Goal: Transaction & Acquisition: Purchase product/service

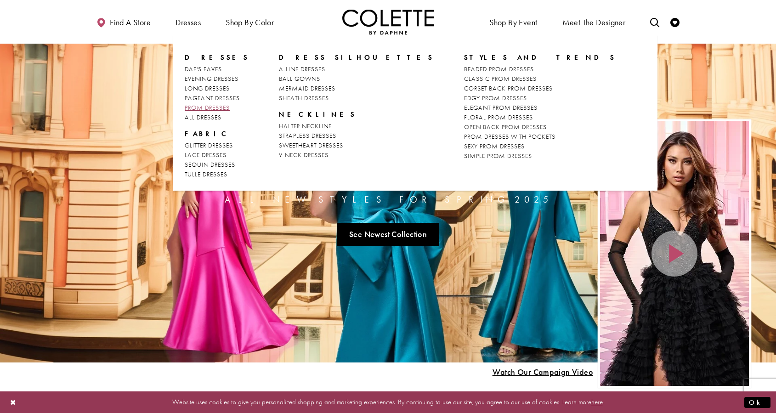
click at [204, 108] on span "PROM DRESSES" at bounding box center [207, 107] width 45 height 8
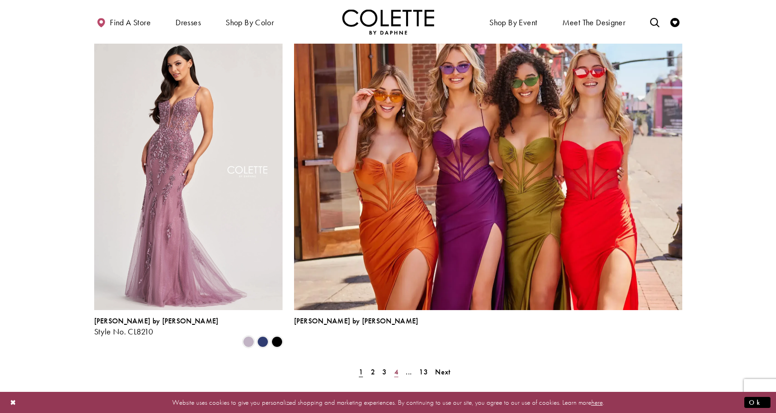
scroll to position [1930, 0]
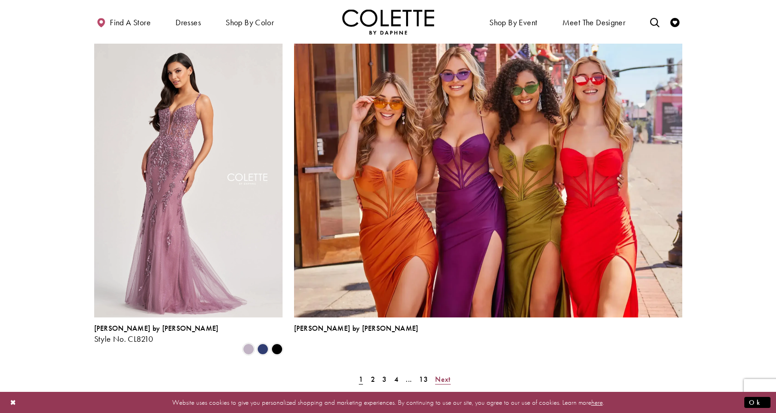
click at [440, 375] on span "Next" at bounding box center [442, 380] width 15 height 10
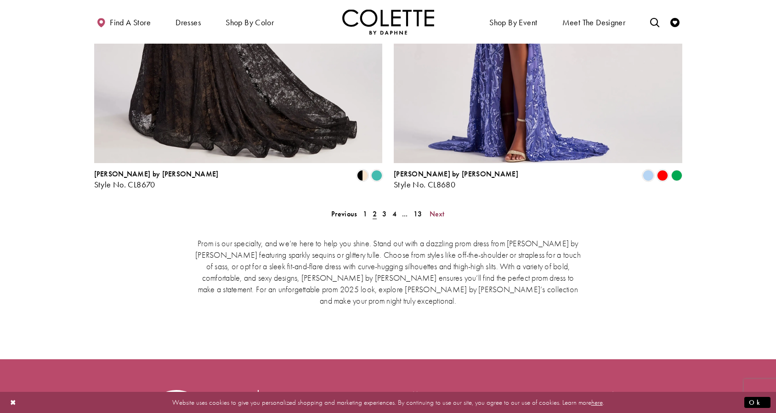
scroll to position [1752, 0]
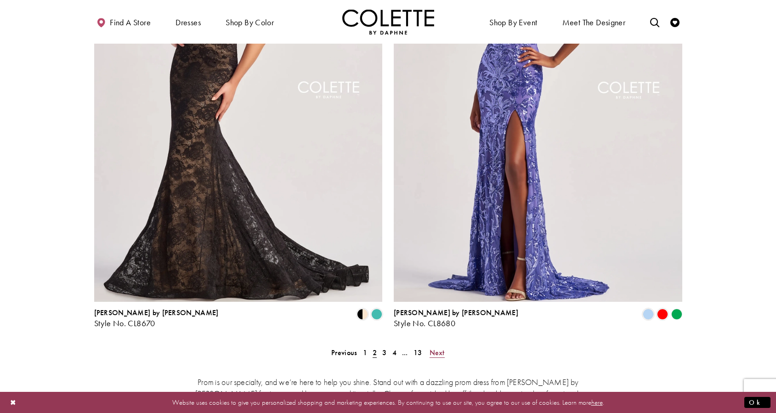
click at [436, 348] on span "Next" at bounding box center [437, 353] width 15 height 10
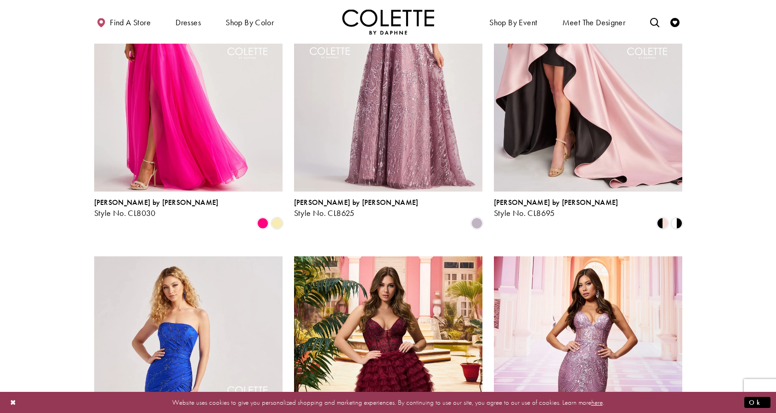
scroll to position [1017, 0]
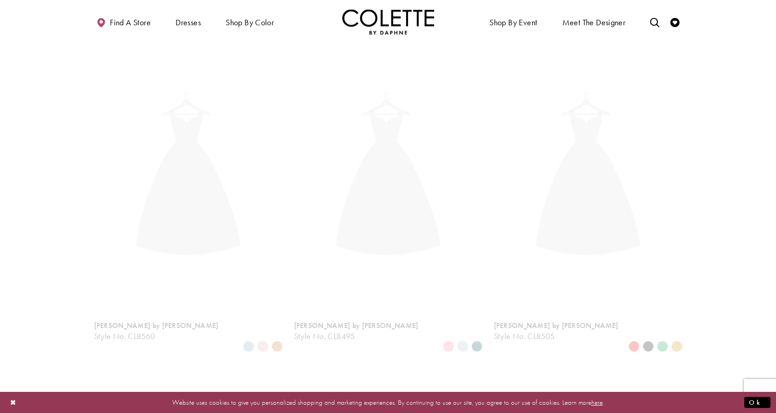
scroll to position [236, 0]
